Goal: Information Seeking & Learning: Find specific fact

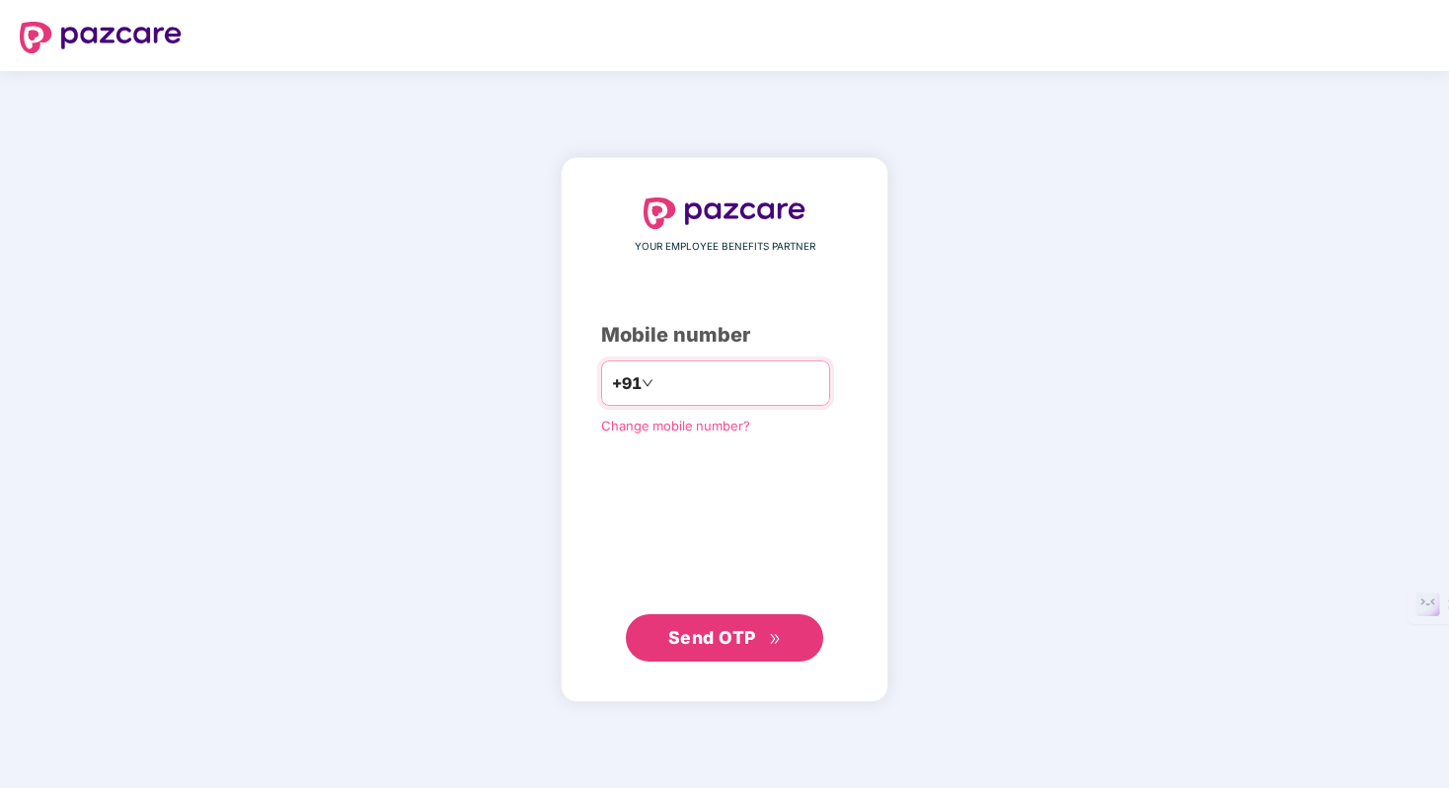
click at [690, 391] on input "number" at bounding box center [738, 383] width 162 height 32
type input "**********"
click at [761, 637] on span "Send OTP" at bounding box center [725, 637] width 114 height 28
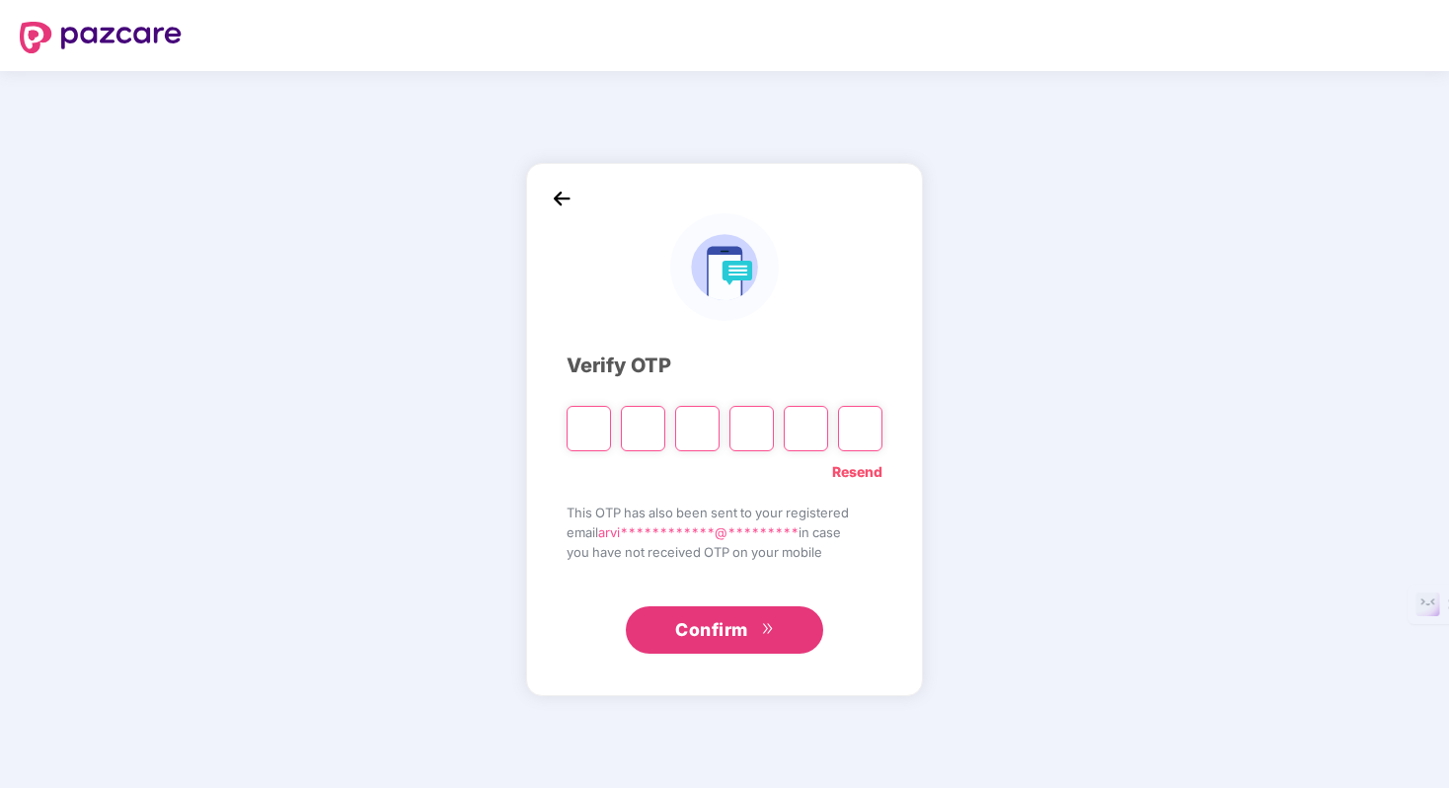
type input "*"
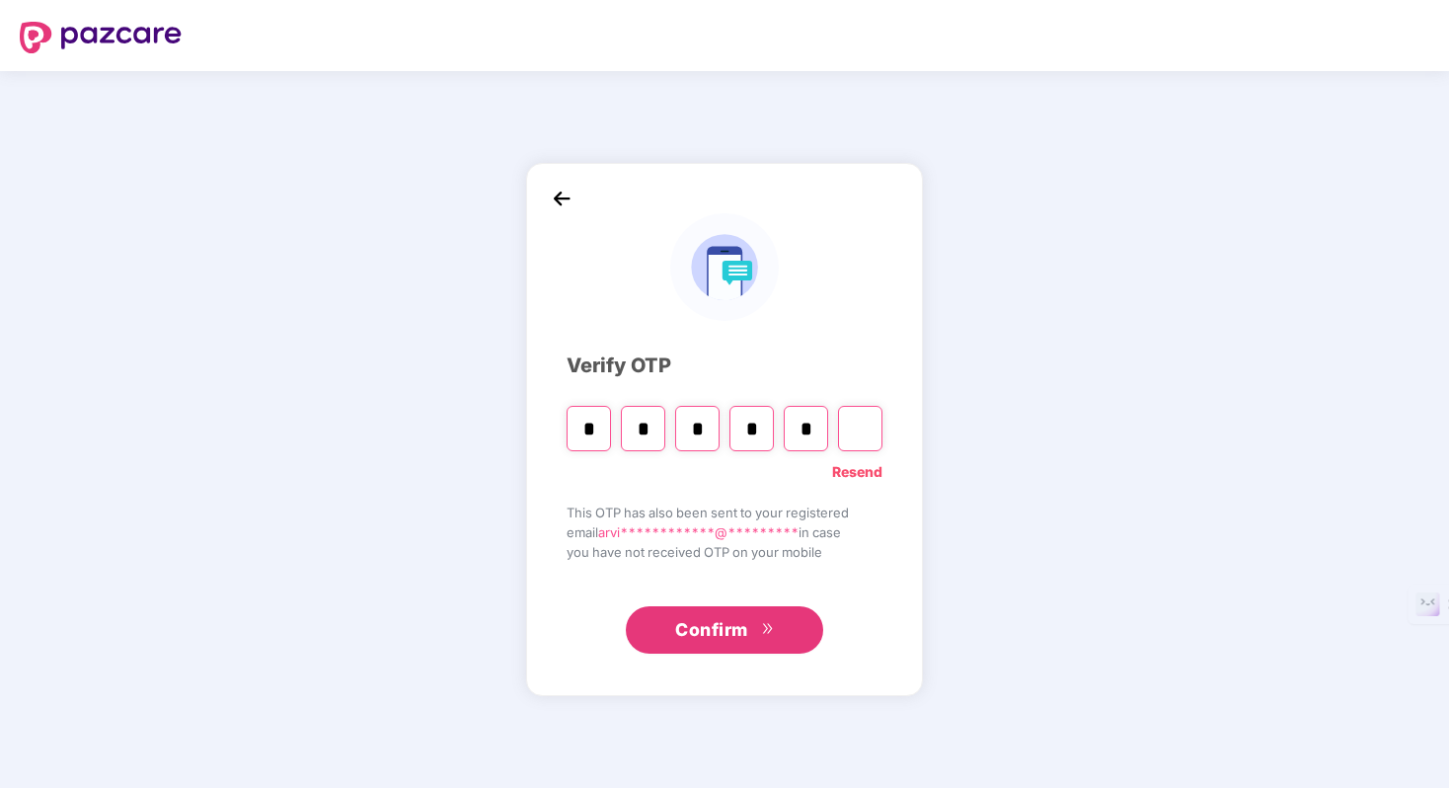
type input "*"
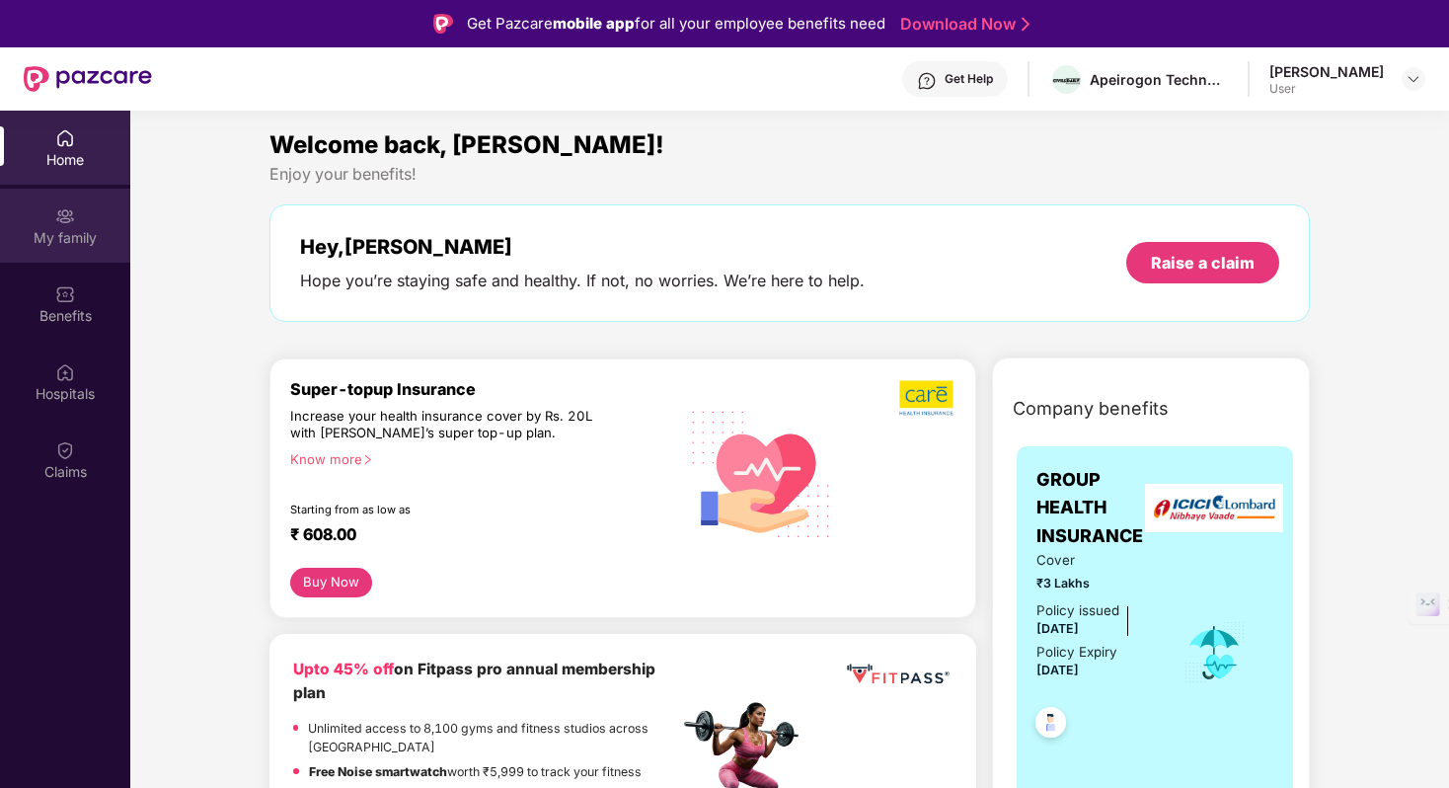
click at [74, 233] on div "My family" at bounding box center [65, 238] width 130 height 20
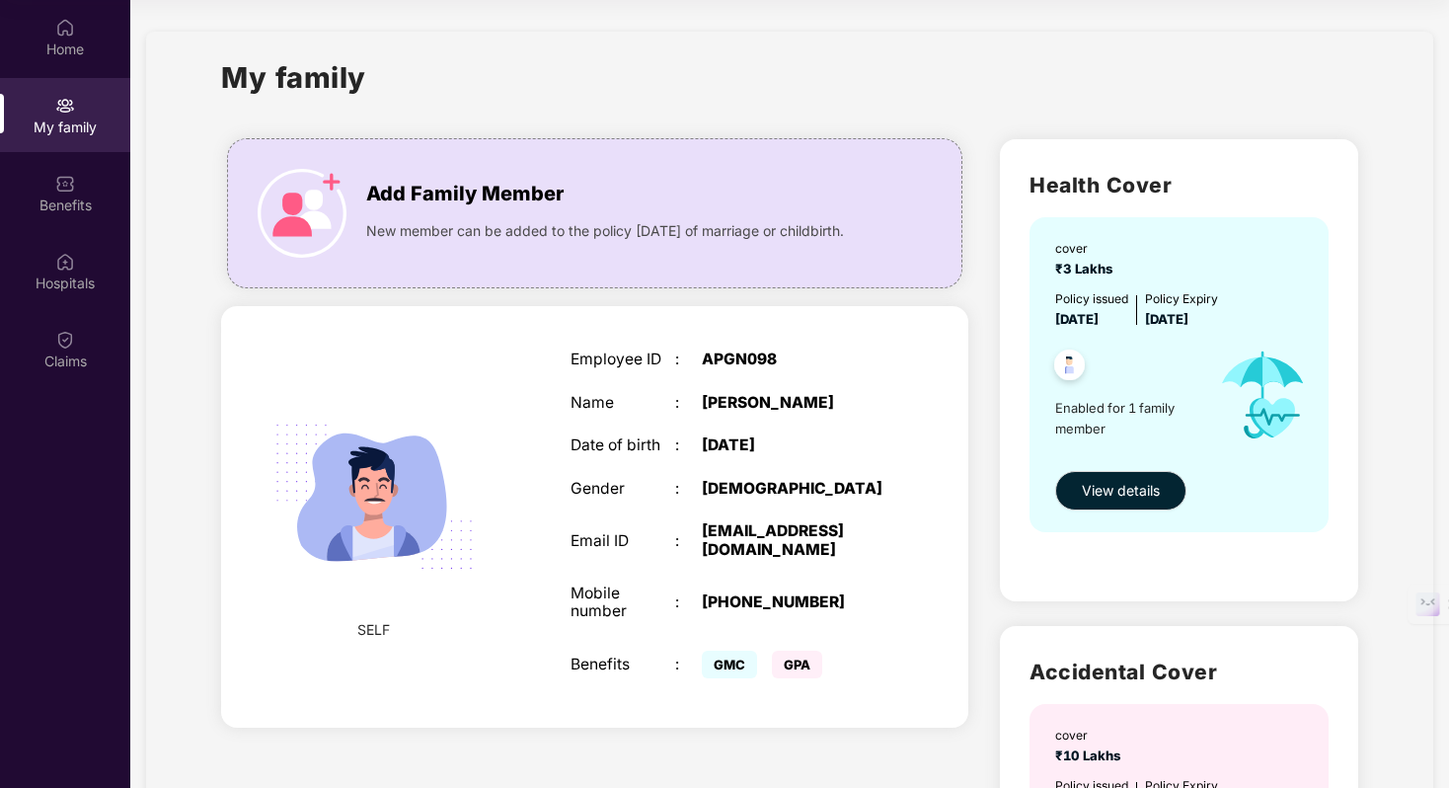
scroll to position [39, 0]
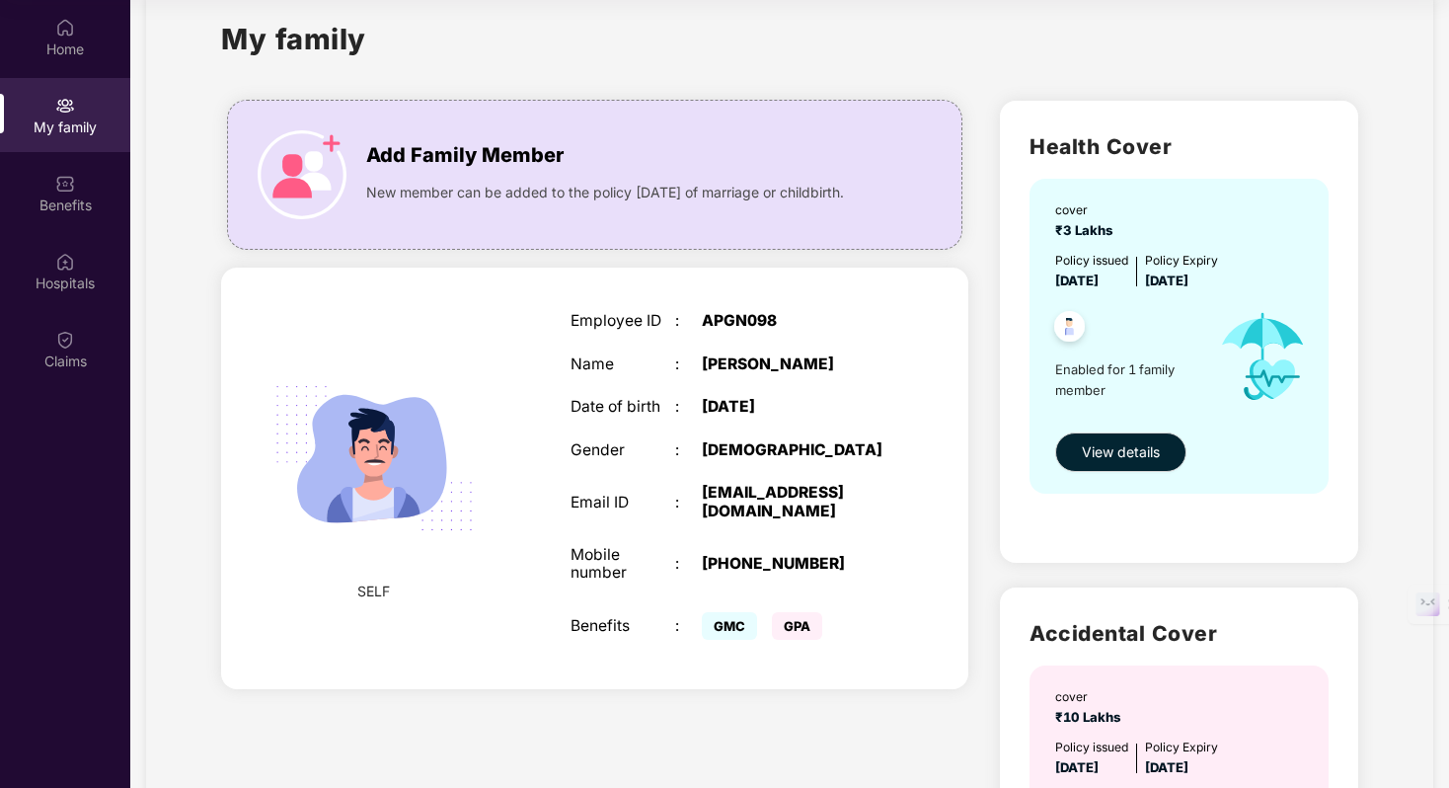
click at [732, 632] on span "GMC" at bounding box center [729, 626] width 55 height 28
click at [795, 636] on span "GPA" at bounding box center [797, 626] width 50 height 28
drag, startPoint x: 836, startPoint y: 568, endPoint x: 699, endPoint y: 570, distance: 137.2
click at [699, 570] on div "Mobile number : [PHONE_NUMBER]" at bounding box center [728, 564] width 314 height 37
drag, startPoint x: 690, startPoint y: 567, endPoint x: 770, endPoint y: 566, distance: 80.0
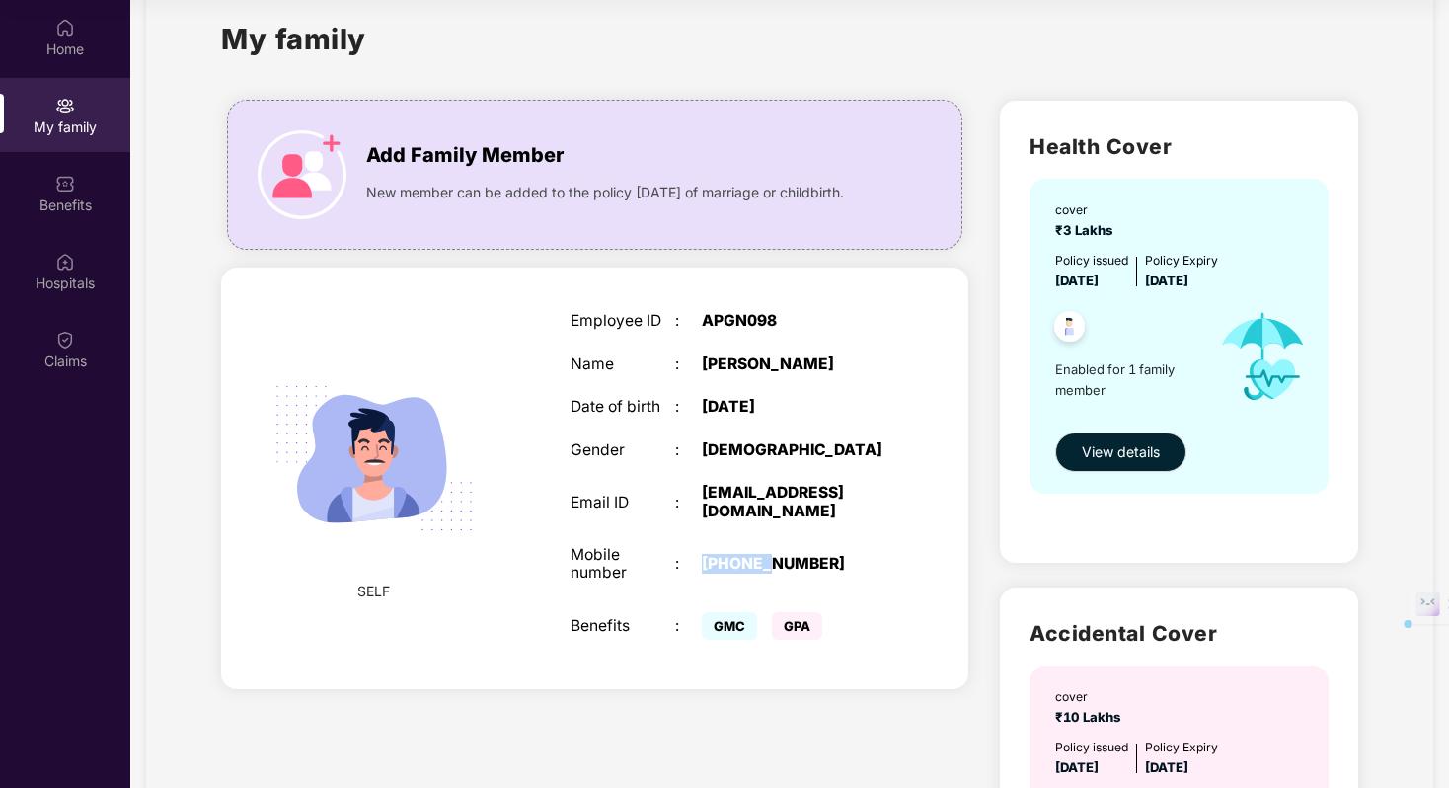
click at [770, 566] on div "Mobile number : [PHONE_NUMBER]" at bounding box center [728, 564] width 314 height 37
click at [694, 574] on div ":" at bounding box center [688, 564] width 27 height 19
drag, startPoint x: 710, startPoint y: 568, endPoint x: 765, endPoint y: 568, distance: 55.3
click at [765, 568] on div "[PHONE_NUMBER]" at bounding box center [794, 564] width 184 height 19
drag, startPoint x: 781, startPoint y: 570, endPoint x: 715, endPoint y: 564, distance: 66.4
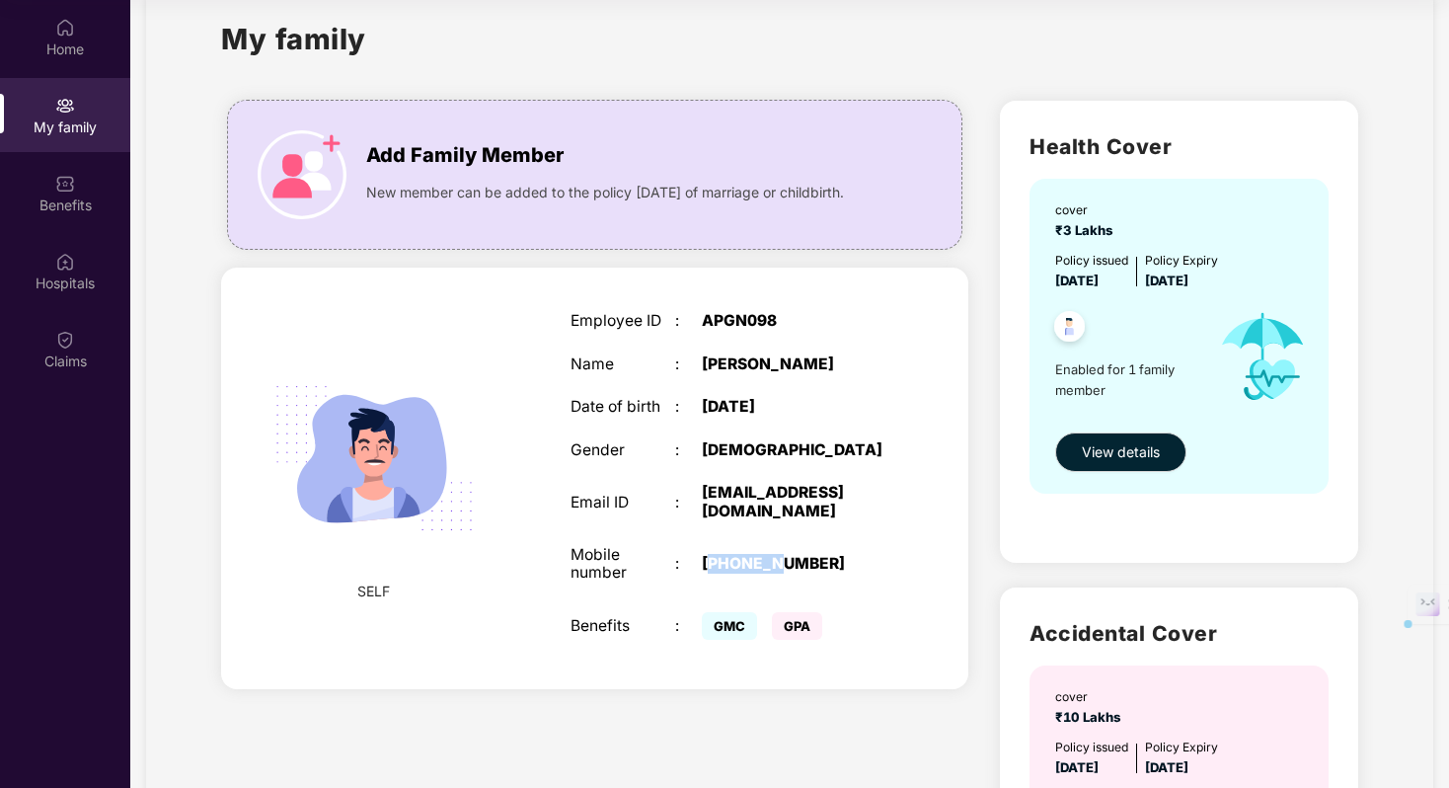
click at [715, 564] on div "[PHONE_NUMBER]" at bounding box center [794, 564] width 184 height 19
click at [774, 571] on div "[PHONE_NUMBER]" at bounding box center [794, 564] width 184 height 19
click at [764, 571] on div "[PHONE_NUMBER]" at bounding box center [794, 564] width 184 height 19
drag, startPoint x: 716, startPoint y: 570, endPoint x: 781, endPoint y: 570, distance: 65.2
click at [781, 571] on div "[PHONE_NUMBER]" at bounding box center [794, 564] width 184 height 19
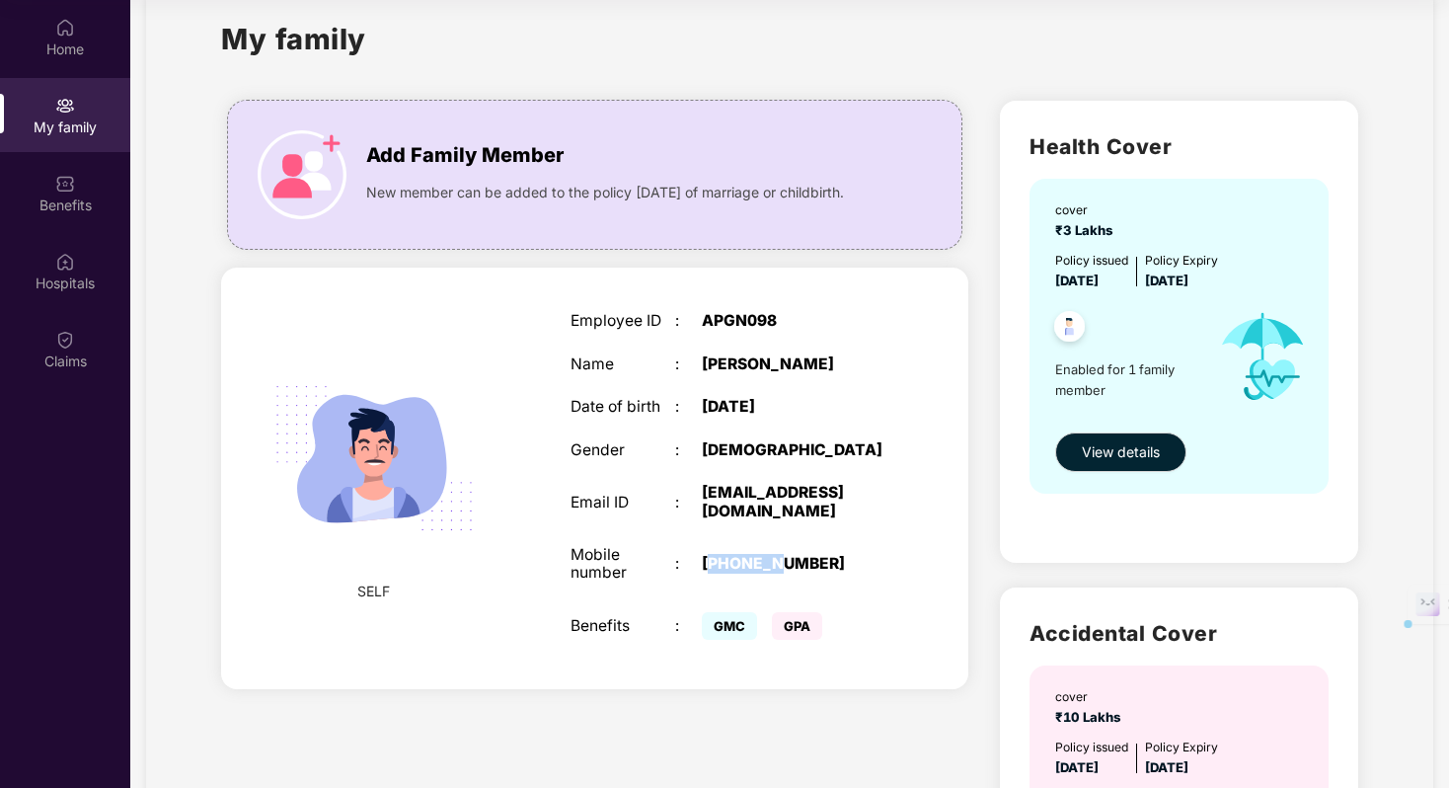
drag, startPoint x: 714, startPoint y: 566, endPoint x: 777, endPoint y: 567, distance: 63.2
click at [777, 567] on div "[PHONE_NUMBER]" at bounding box center [794, 564] width 184 height 19
